Goal: Obtain resource: Download file/media

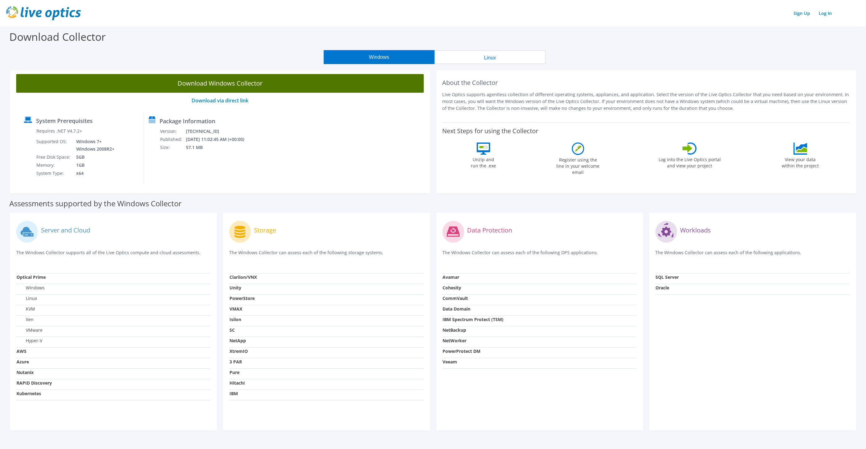
click at [268, 85] on link "Download Windows Collector" at bounding box center [220, 83] width 408 height 19
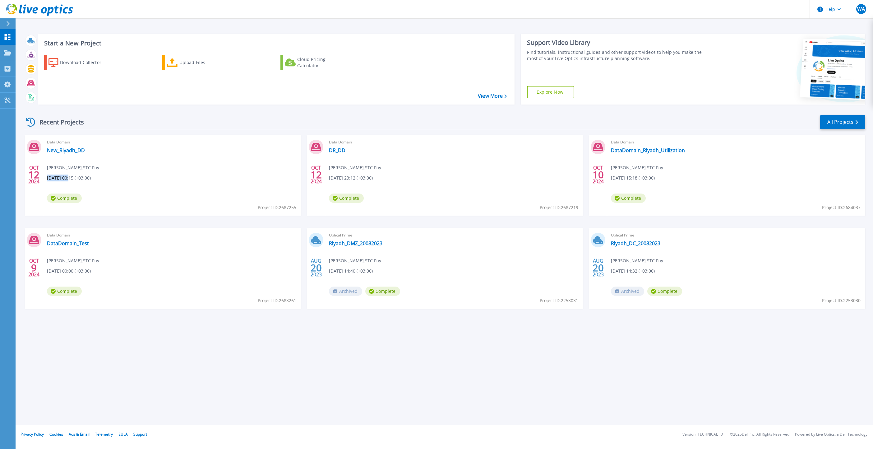
drag, startPoint x: 69, startPoint y: 179, endPoint x: 47, endPoint y: 181, distance: 22.5
click at [47, 181] on span "[DATE] 00:15 (+03:00)" at bounding box center [69, 177] width 44 height 7
click at [64, 153] on link "New_Riyadh_DD" at bounding box center [66, 150] width 38 height 6
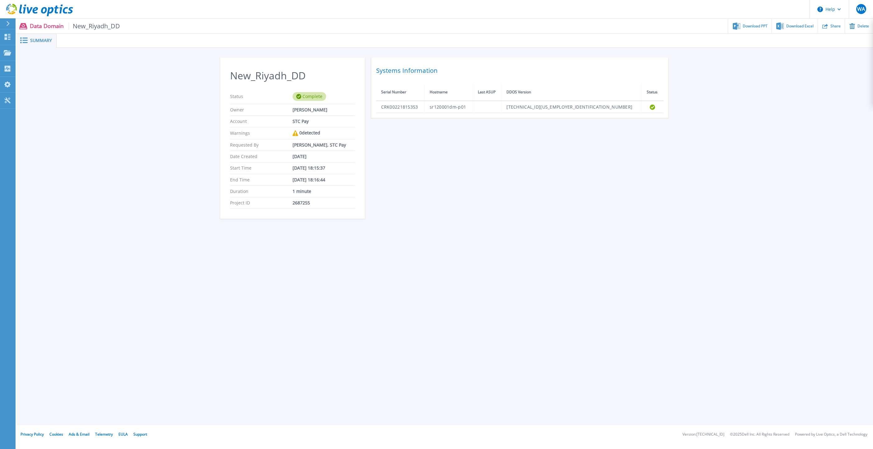
click at [23, 39] on icon at bounding box center [23, 40] width 7 height 6
click at [5, 21] on button at bounding box center [8, 23] width 16 height 11
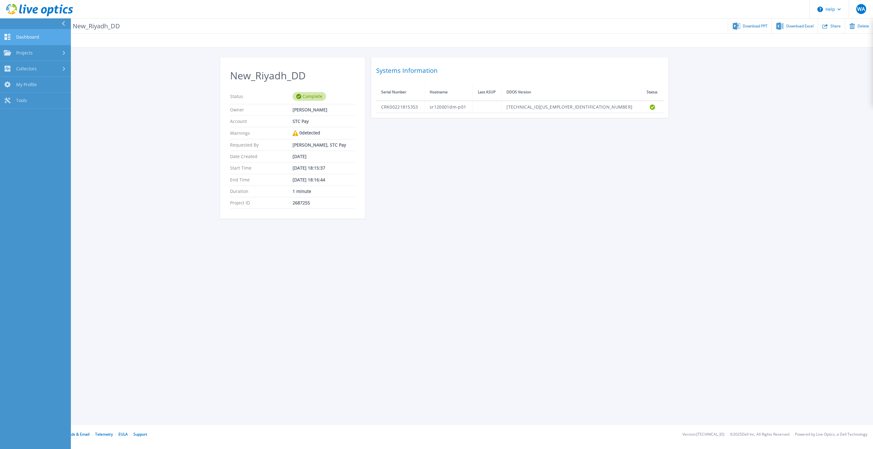
click at [30, 32] on link "Dashboard Dashboard" at bounding box center [35, 37] width 71 height 16
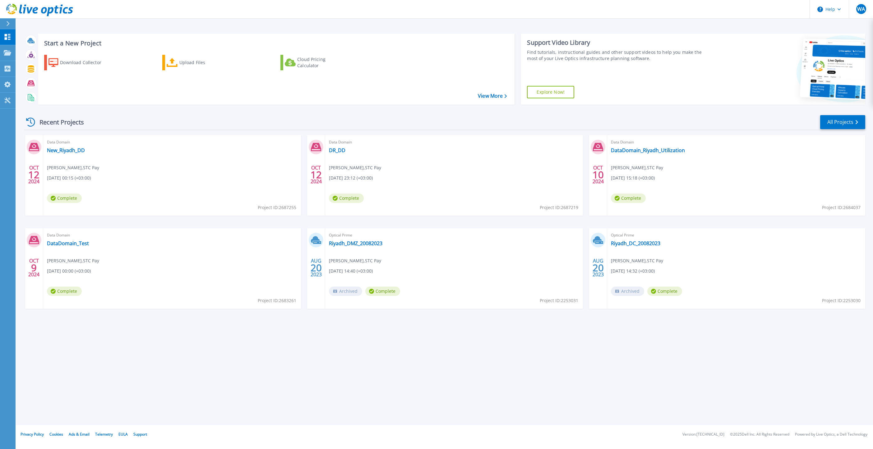
click at [611, 322] on div "Recent Projects All Projects [DATE] Data Domain New_Riyadh_DD [PERSON_NAME] , S…" at bounding box center [444, 217] width 841 height 216
click at [192, 64] on div "Upload Files" at bounding box center [204, 62] width 50 height 12
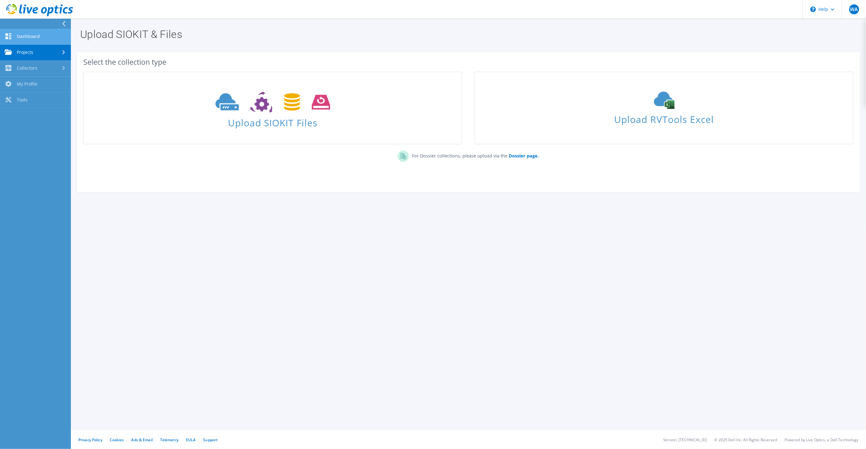
click at [25, 40] on link "Dashboard" at bounding box center [35, 37] width 71 height 16
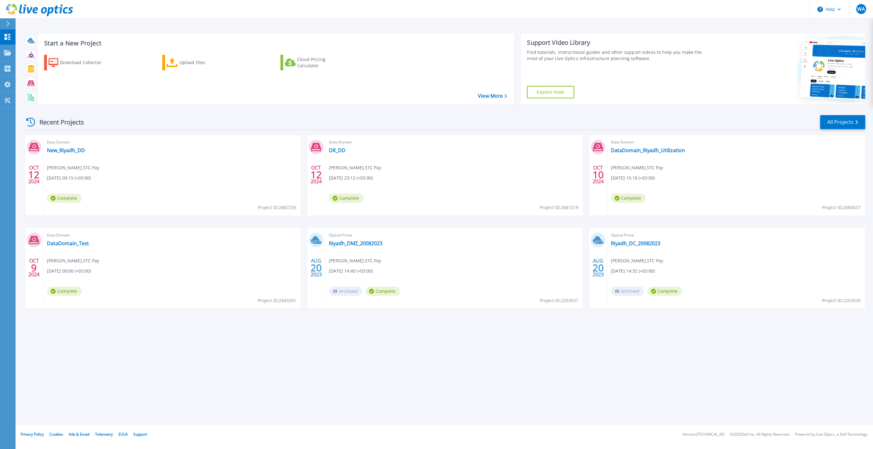
click at [6, 23] on icon at bounding box center [7, 23] width 3 height 5
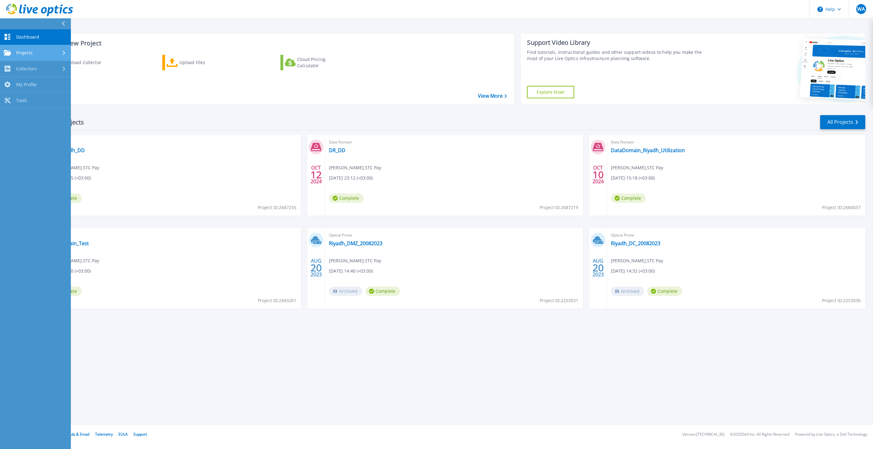
click at [27, 56] on link "Projects Projects" at bounding box center [35, 53] width 71 height 16
click at [39, 67] on link "Search Projects" at bounding box center [35, 69] width 71 height 16
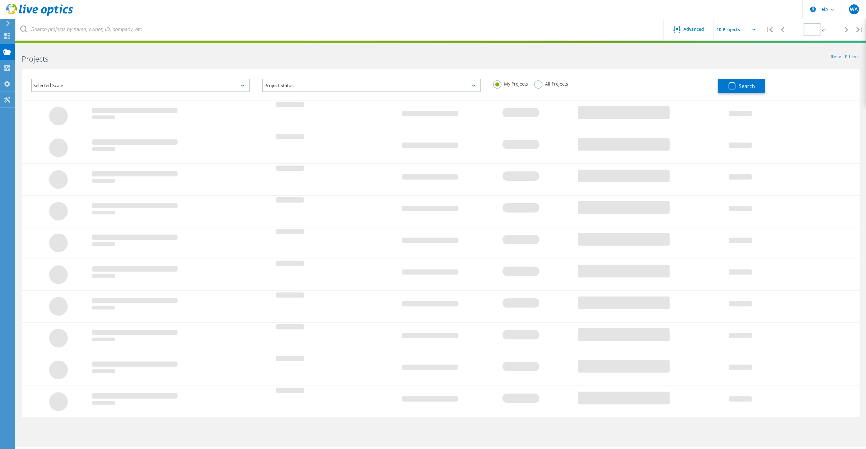
type input "1"
